Goal: Find specific page/section: Find specific page/section

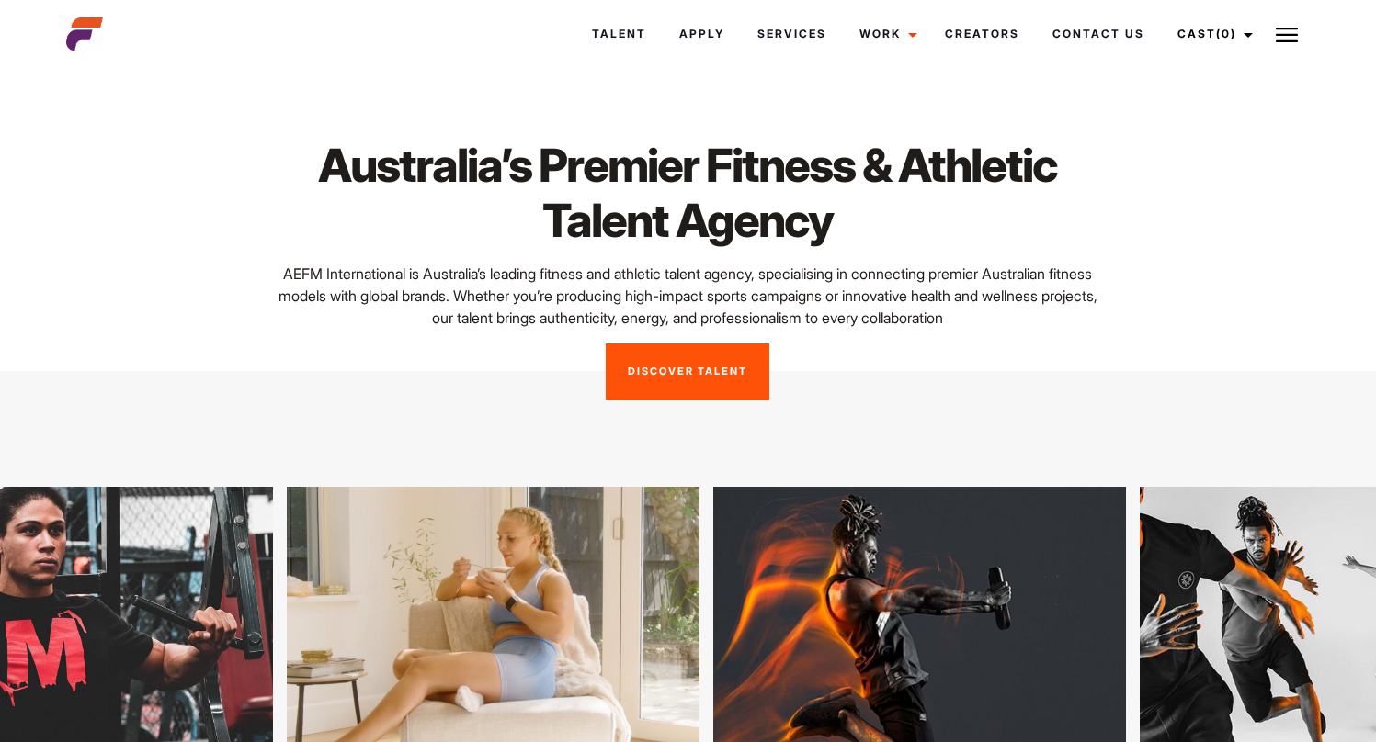
click at [674, 363] on link "Discover Talent" at bounding box center [688, 372] width 164 height 57
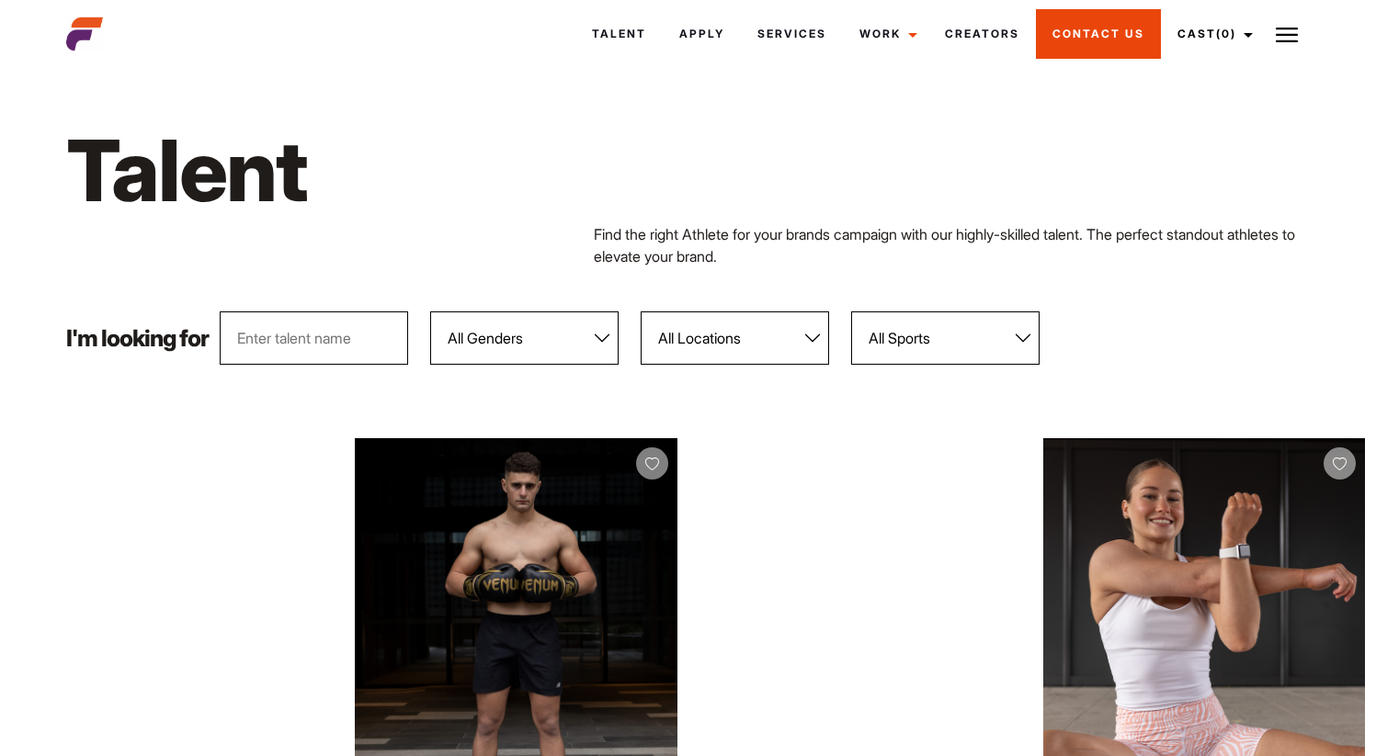
click at [1104, 32] on link "Contact Us" at bounding box center [1098, 34] width 125 height 50
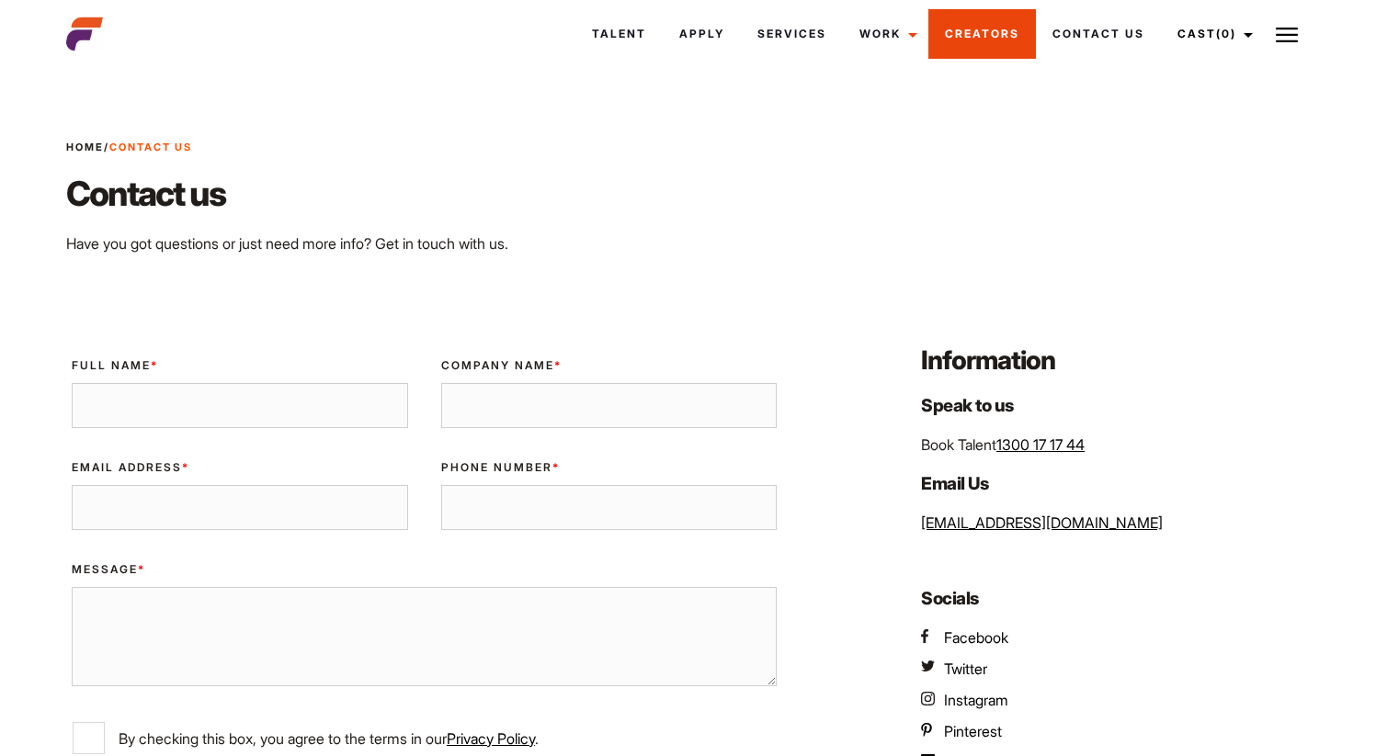
click at [987, 26] on link "Creators" at bounding box center [982, 34] width 108 height 50
